Goal: Download file/media

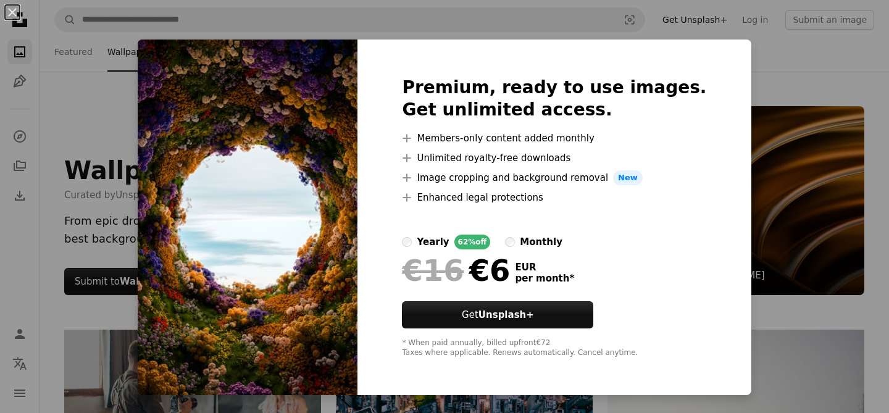
scroll to position [2142, 0]
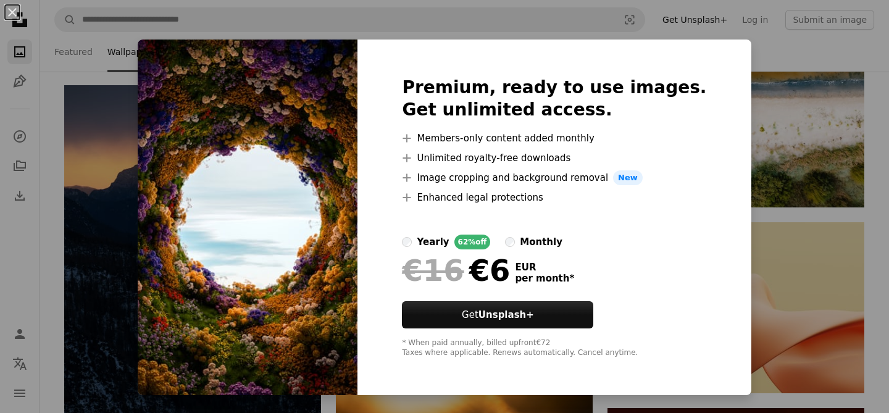
click at [753, 112] on div "An X shape Premium, ready to use images. Get unlimited access. A plus sign Memb…" at bounding box center [444, 206] width 889 height 413
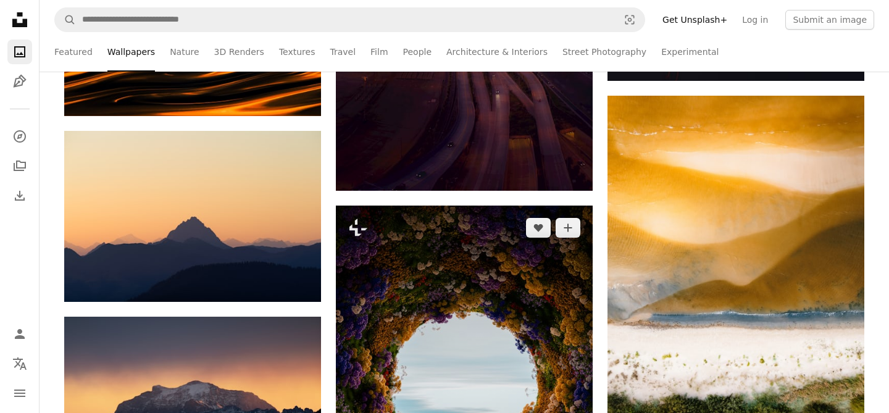
scroll to position [1906, 0]
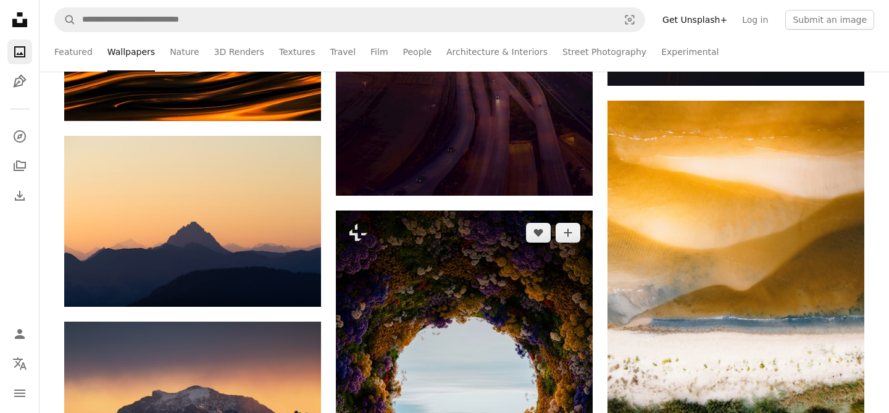
click at [478, 246] on img at bounding box center [464, 389] width 257 height 359
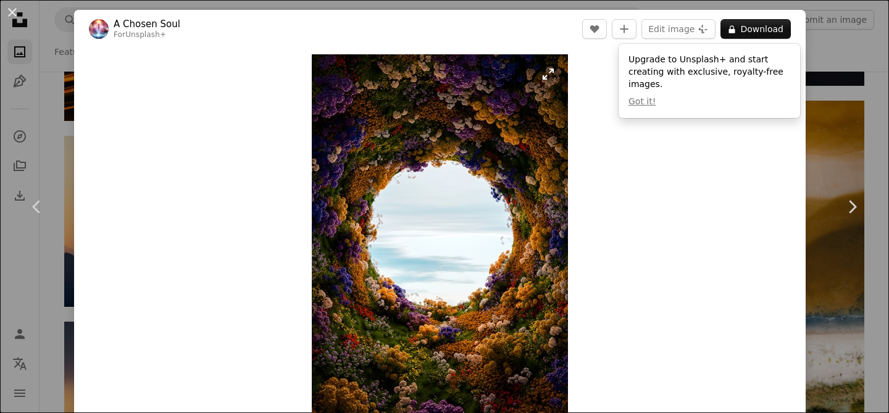
click at [439, 141] on img "Zoom in on this image" at bounding box center [440, 233] width 256 height 359
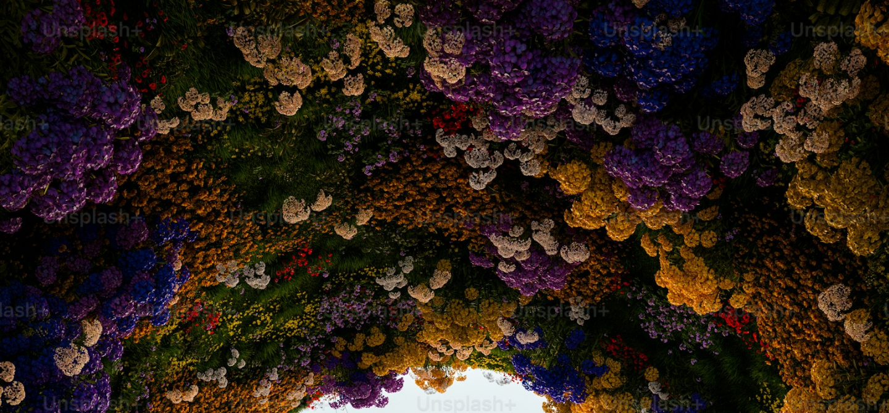
scroll to position [417, 0]
